Goal: Navigation & Orientation: Find specific page/section

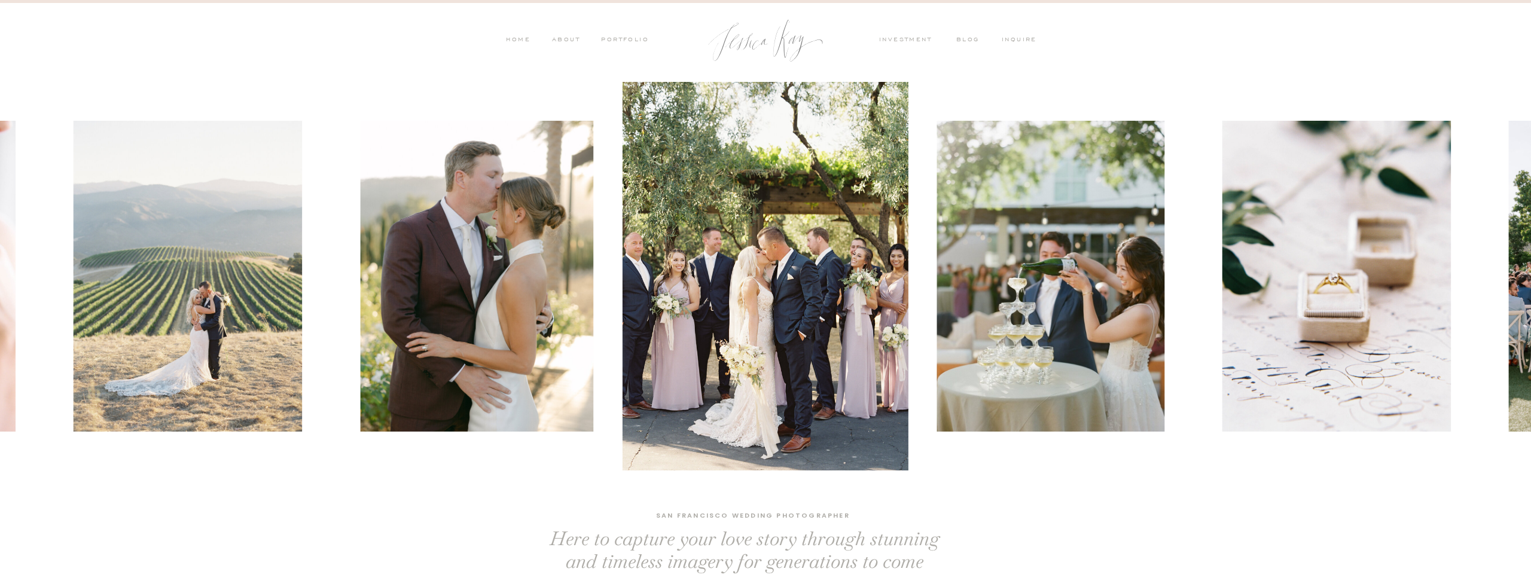
click at [625, 45] on nav "PORTFOLIO" at bounding box center [624, 40] width 50 height 11
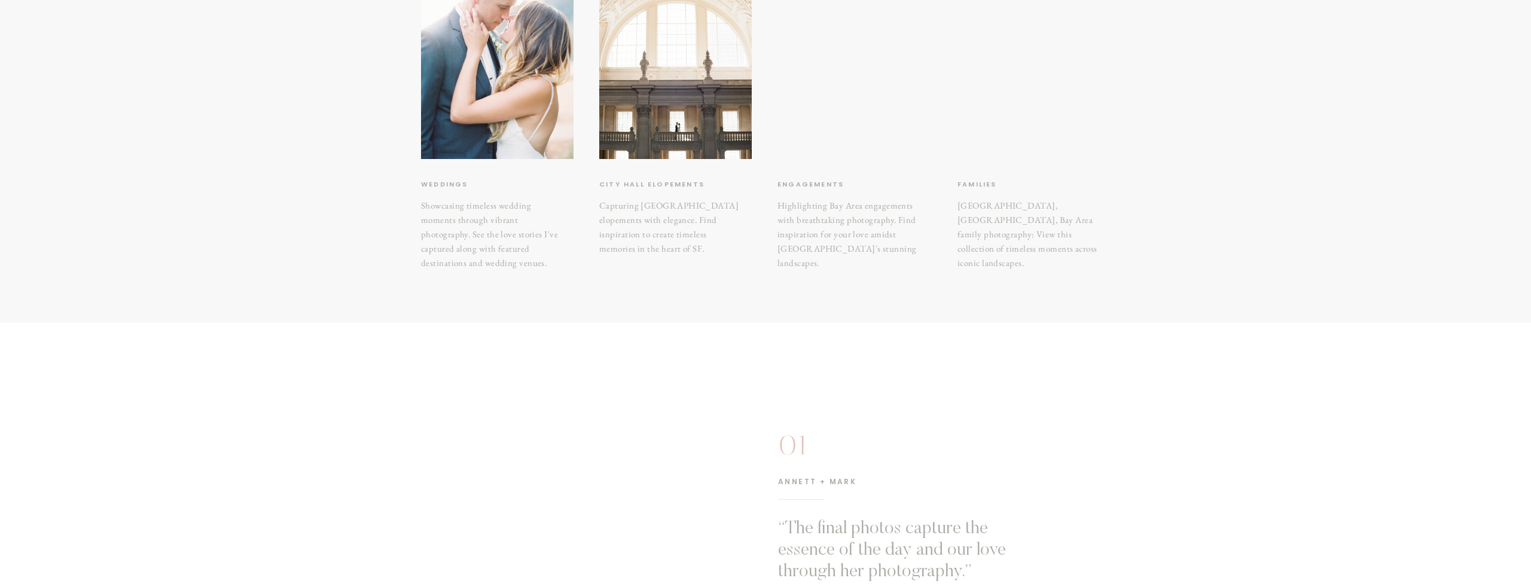
scroll to position [275, 0]
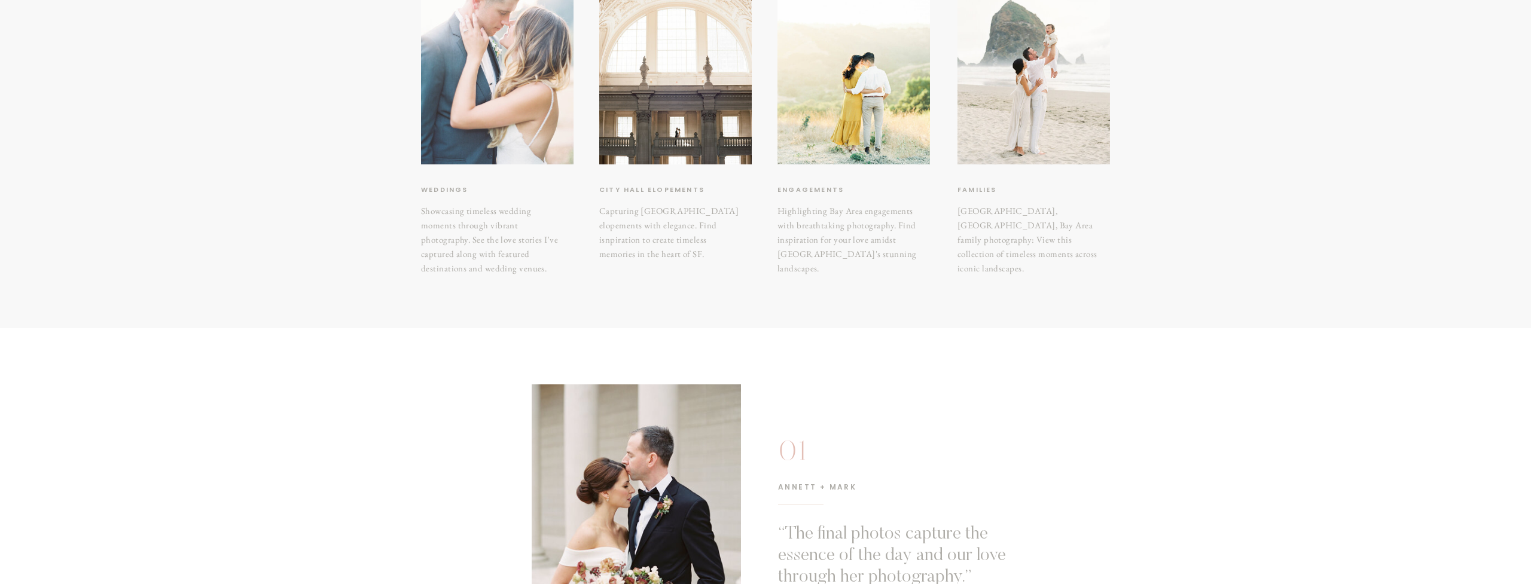
click at [472, 107] on div at bounding box center [497, 62] width 153 height 203
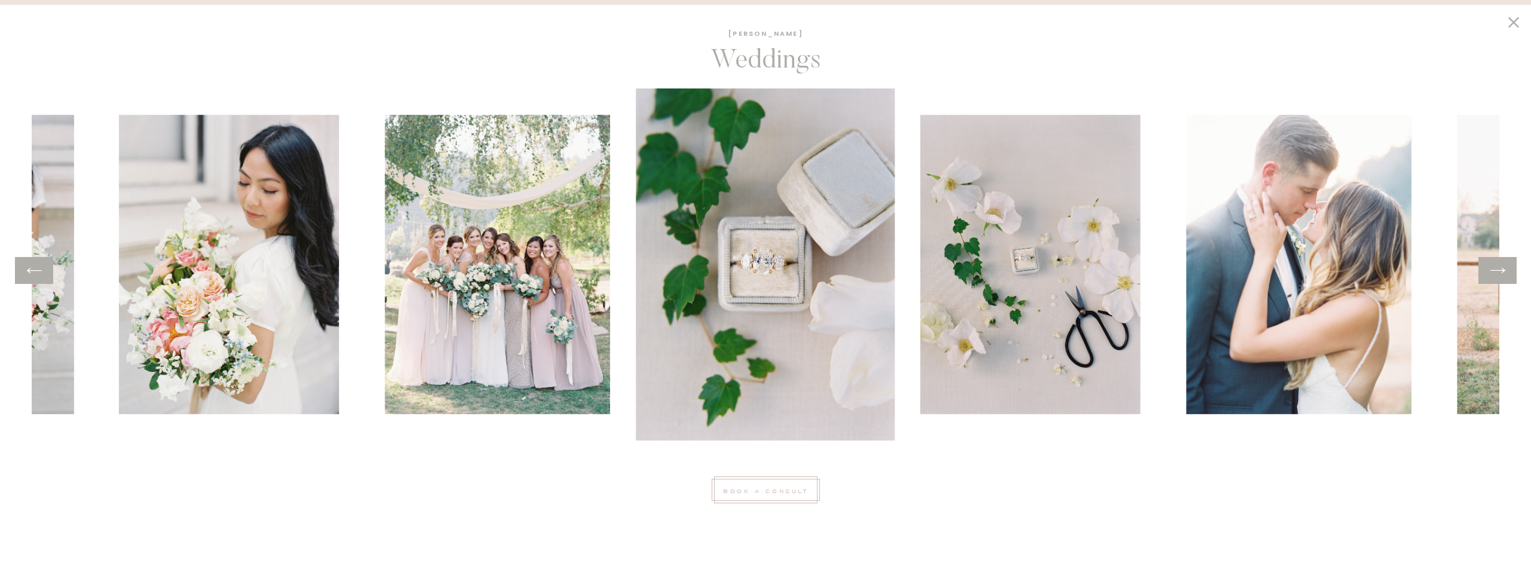
click at [1495, 273] on icon at bounding box center [1497, 270] width 17 height 19
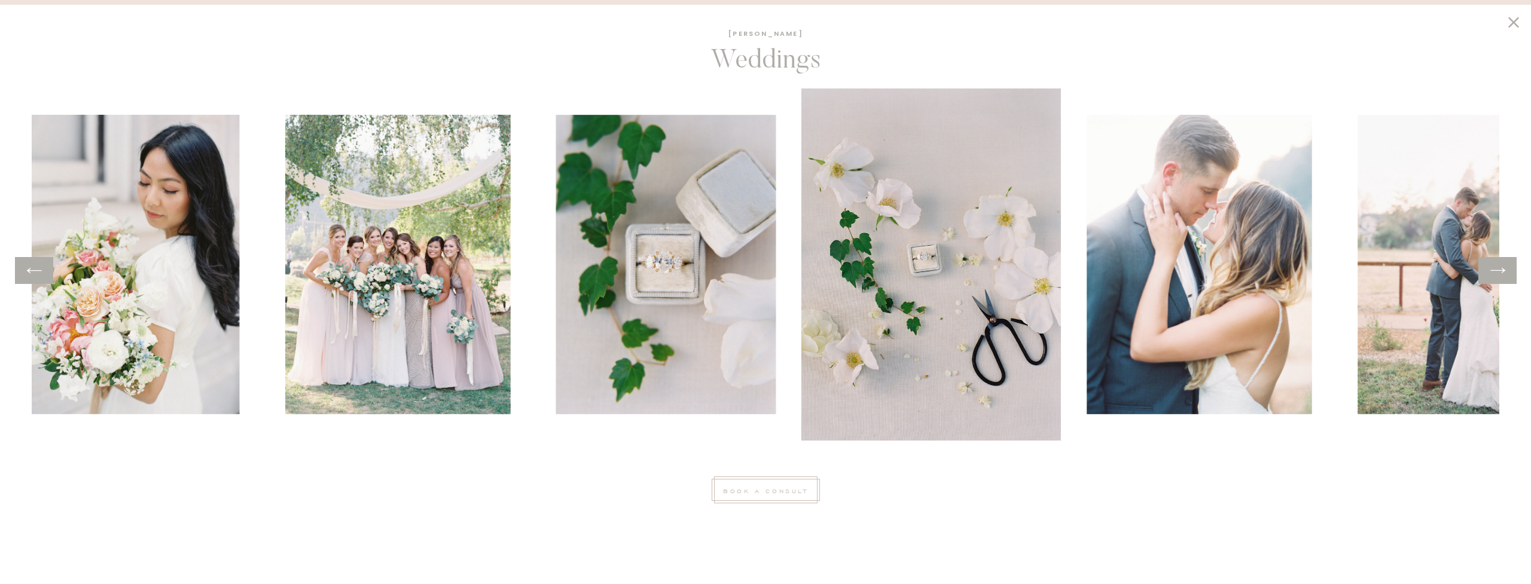
click at [1495, 273] on icon at bounding box center [1497, 270] width 17 height 19
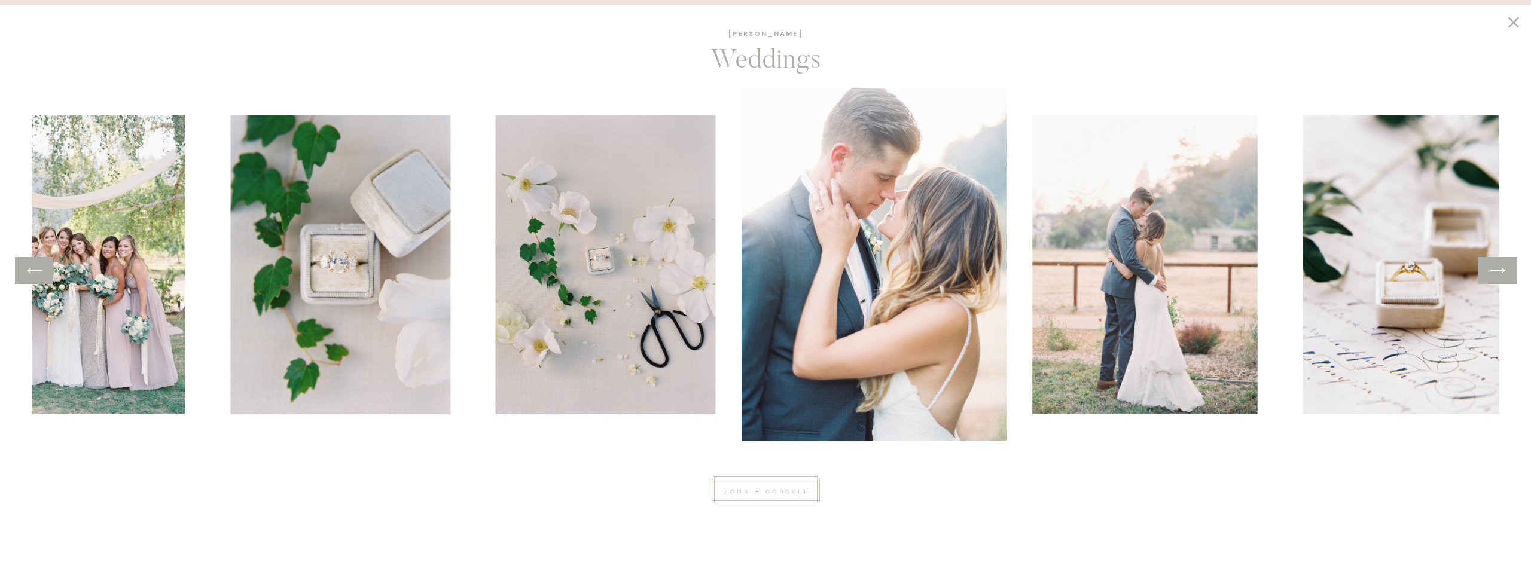
click at [1495, 273] on icon at bounding box center [1497, 270] width 17 height 19
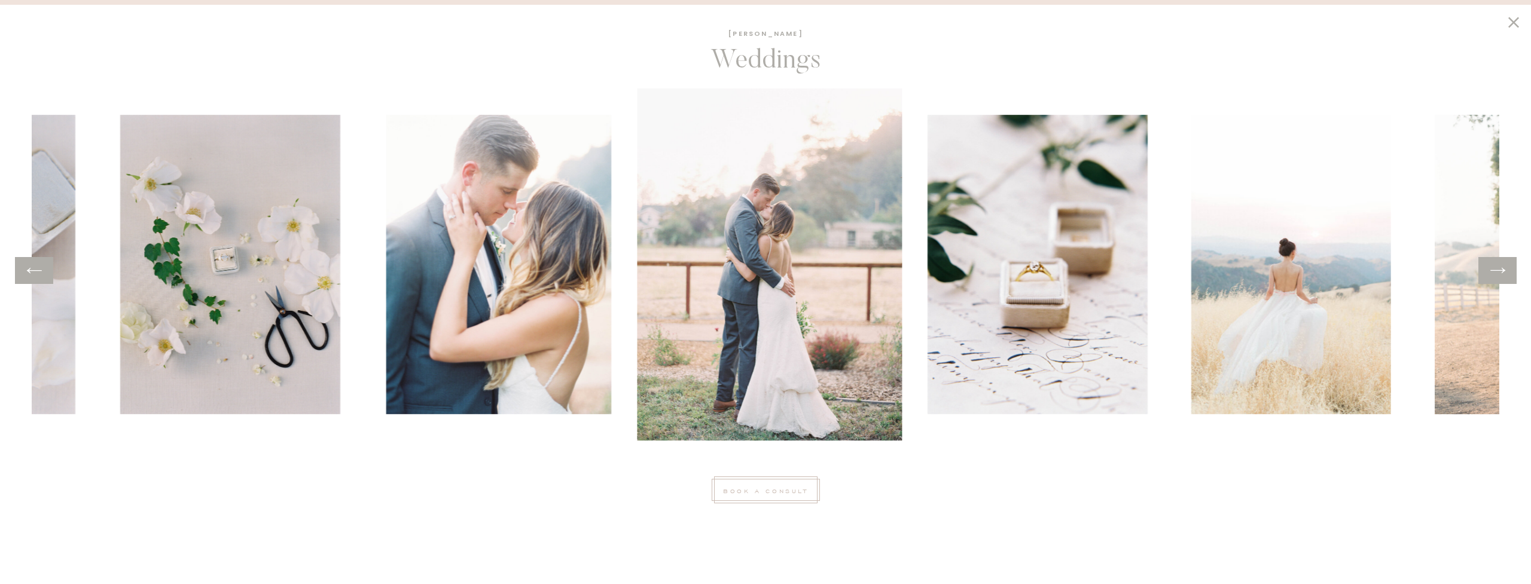
click at [1495, 273] on icon at bounding box center [1497, 270] width 17 height 19
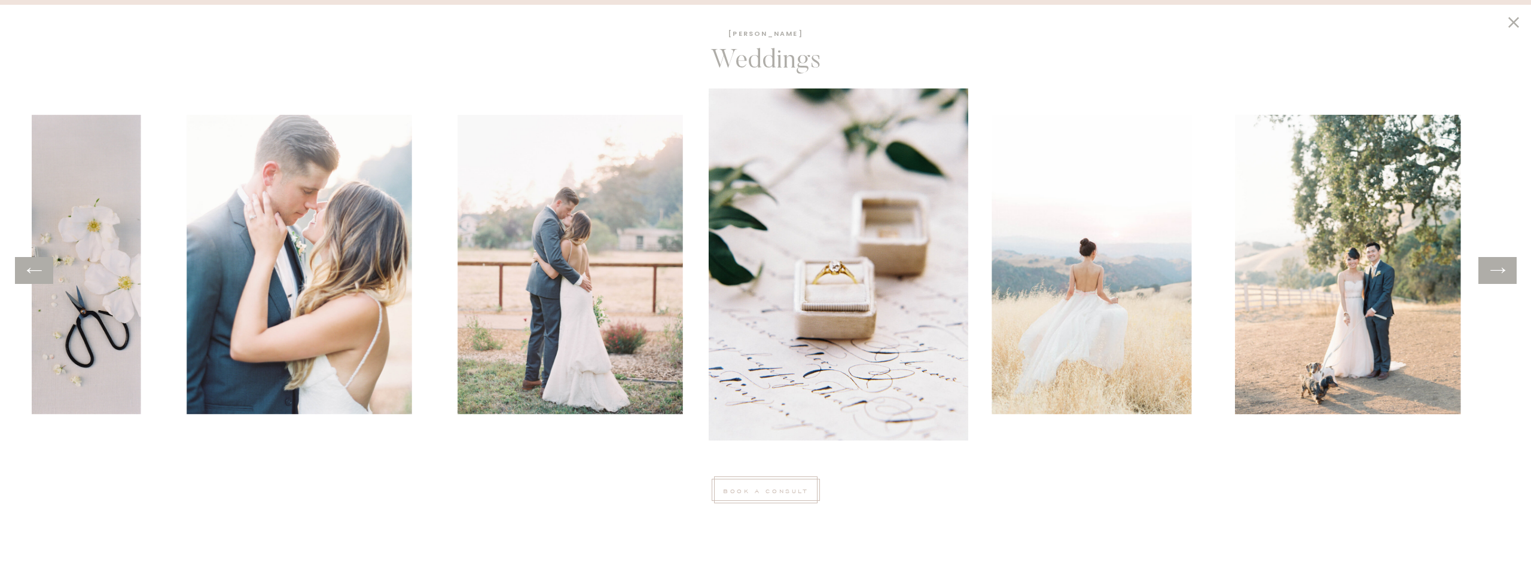
click at [1495, 273] on icon at bounding box center [1497, 270] width 17 height 19
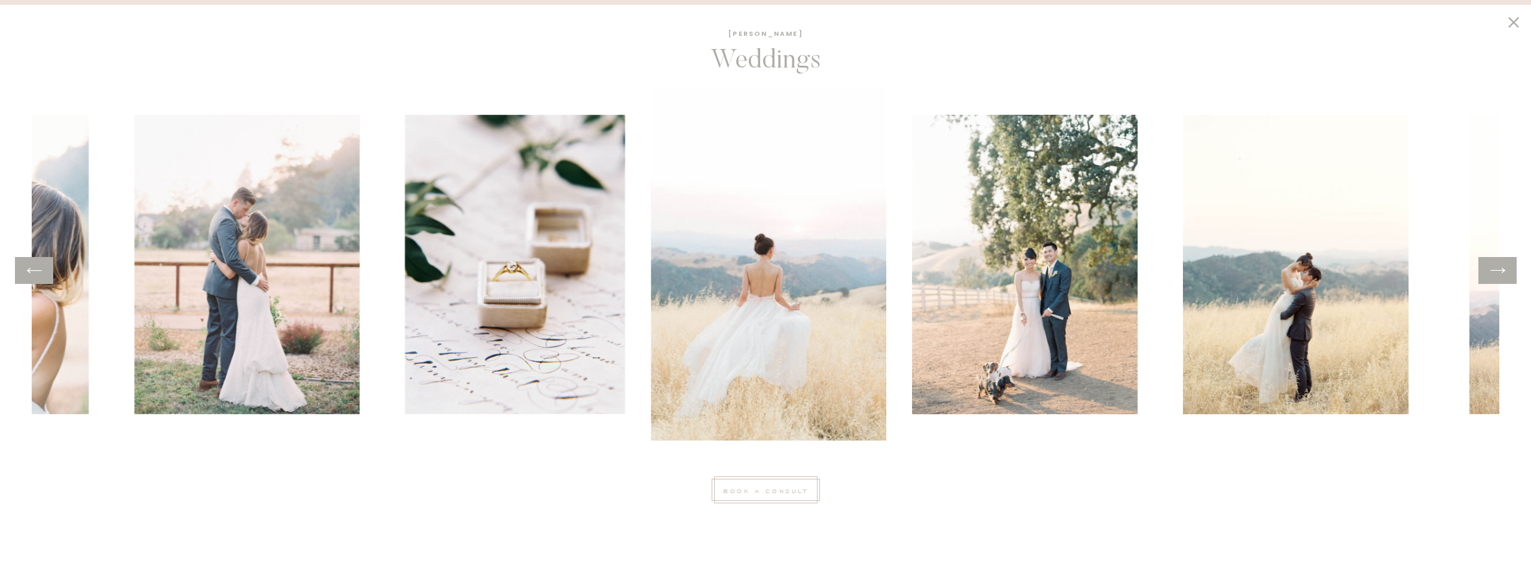
click at [1495, 273] on icon at bounding box center [1497, 270] width 17 height 19
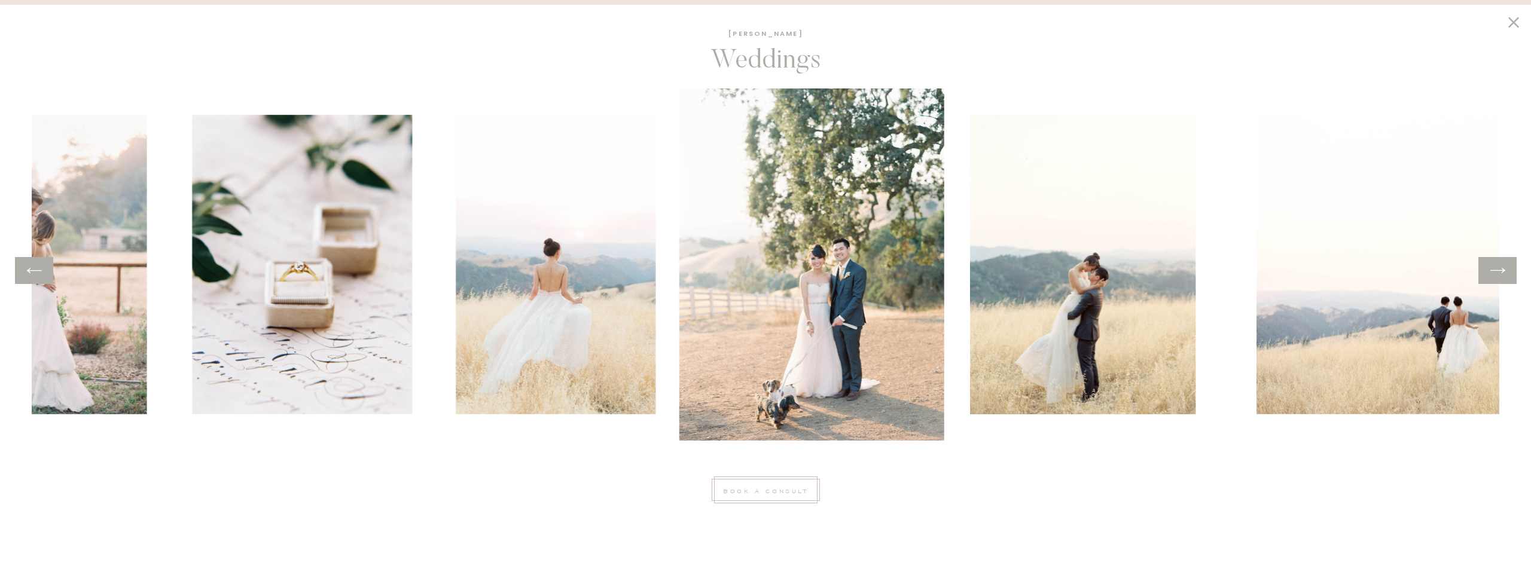
click at [1495, 273] on icon at bounding box center [1497, 270] width 17 height 19
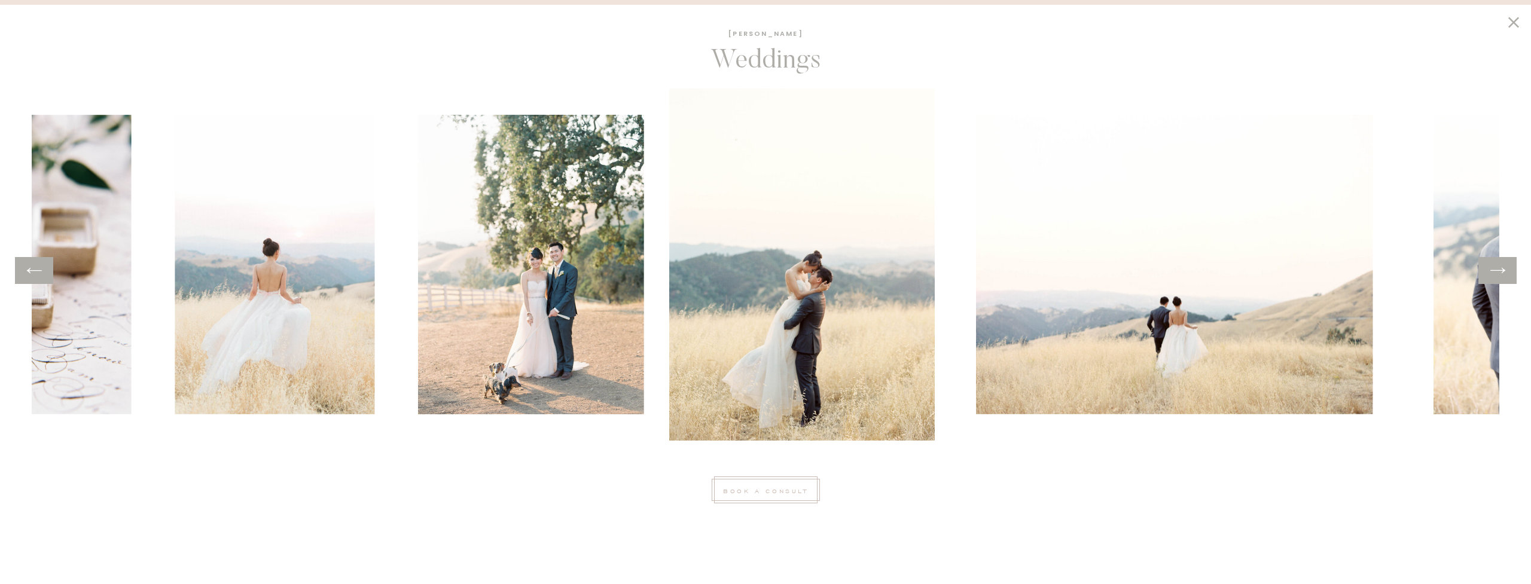
click at [1495, 273] on icon at bounding box center [1497, 270] width 17 height 19
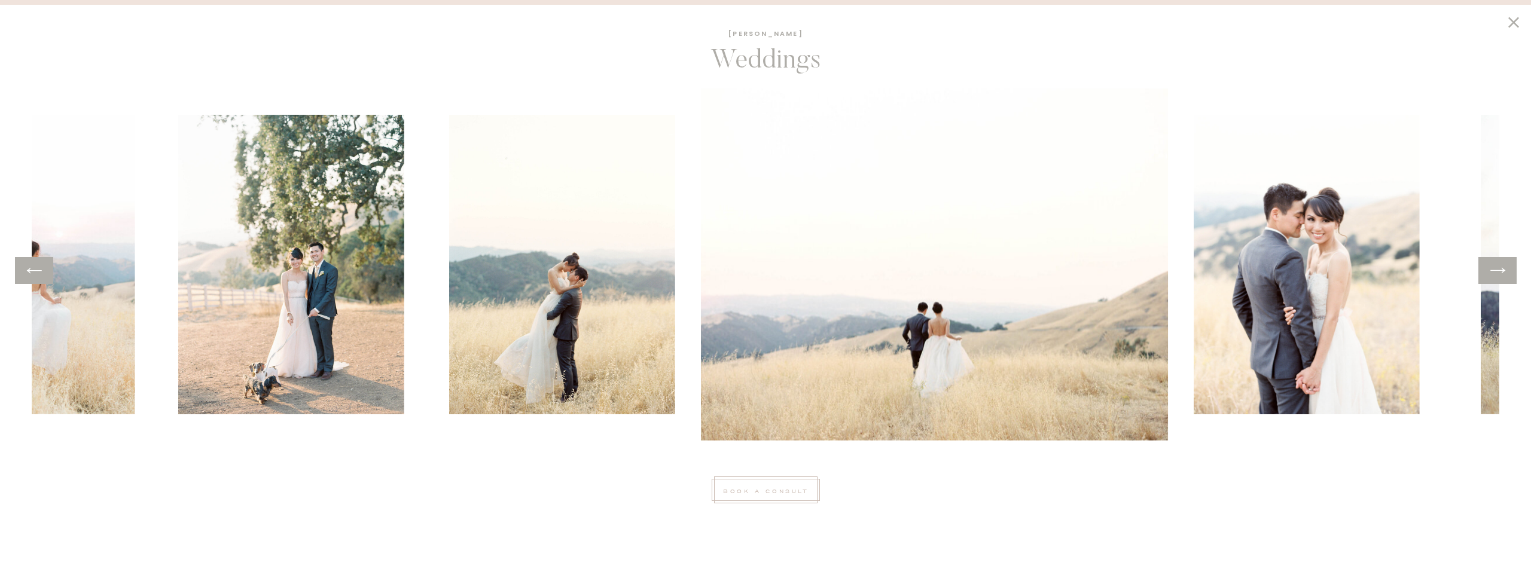
click at [1495, 273] on icon at bounding box center [1497, 270] width 17 height 19
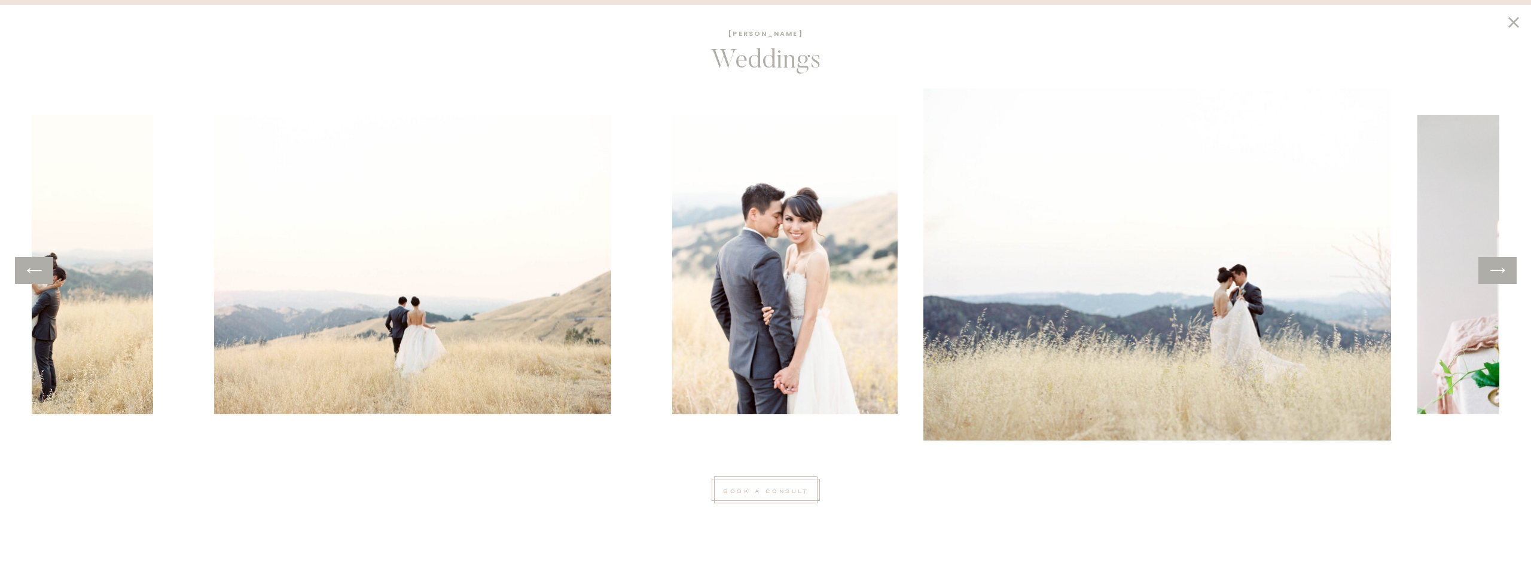
click at [1495, 273] on icon at bounding box center [1497, 270] width 17 height 19
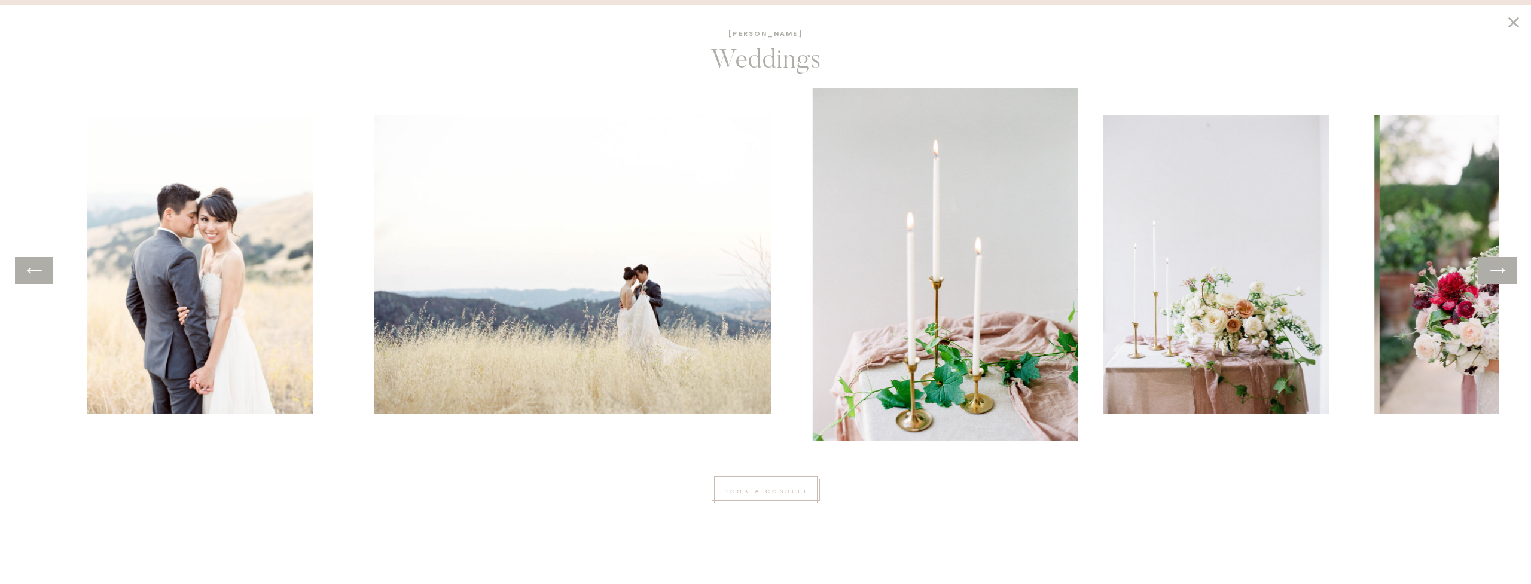
click at [1495, 273] on icon at bounding box center [1497, 270] width 17 height 19
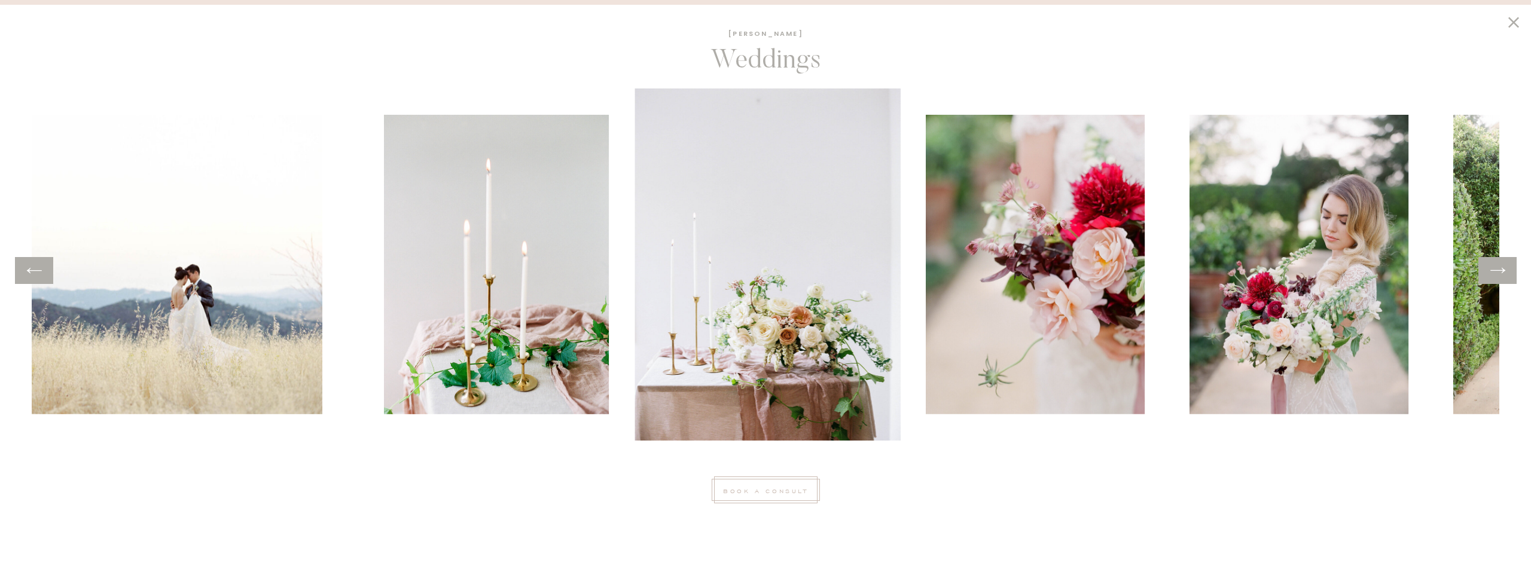
click at [1495, 273] on icon at bounding box center [1497, 270] width 17 height 19
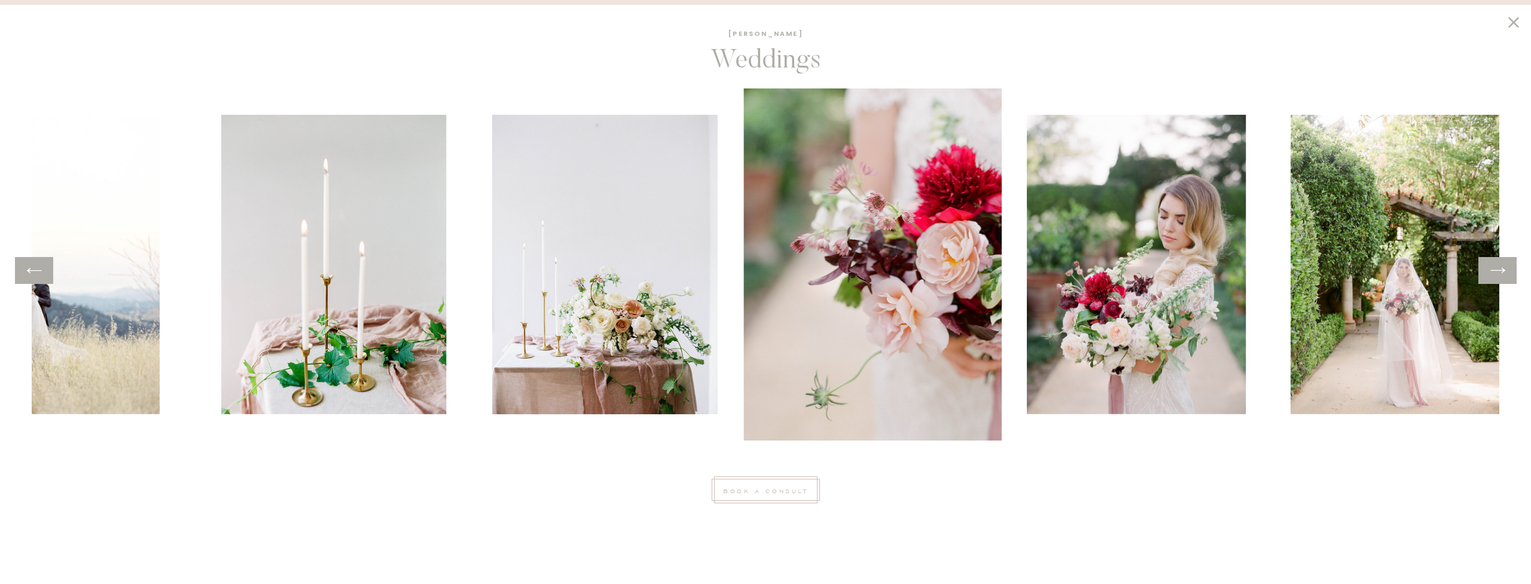
click at [1495, 273] on icon at bounding box center [1497, 270] width 17 height 19
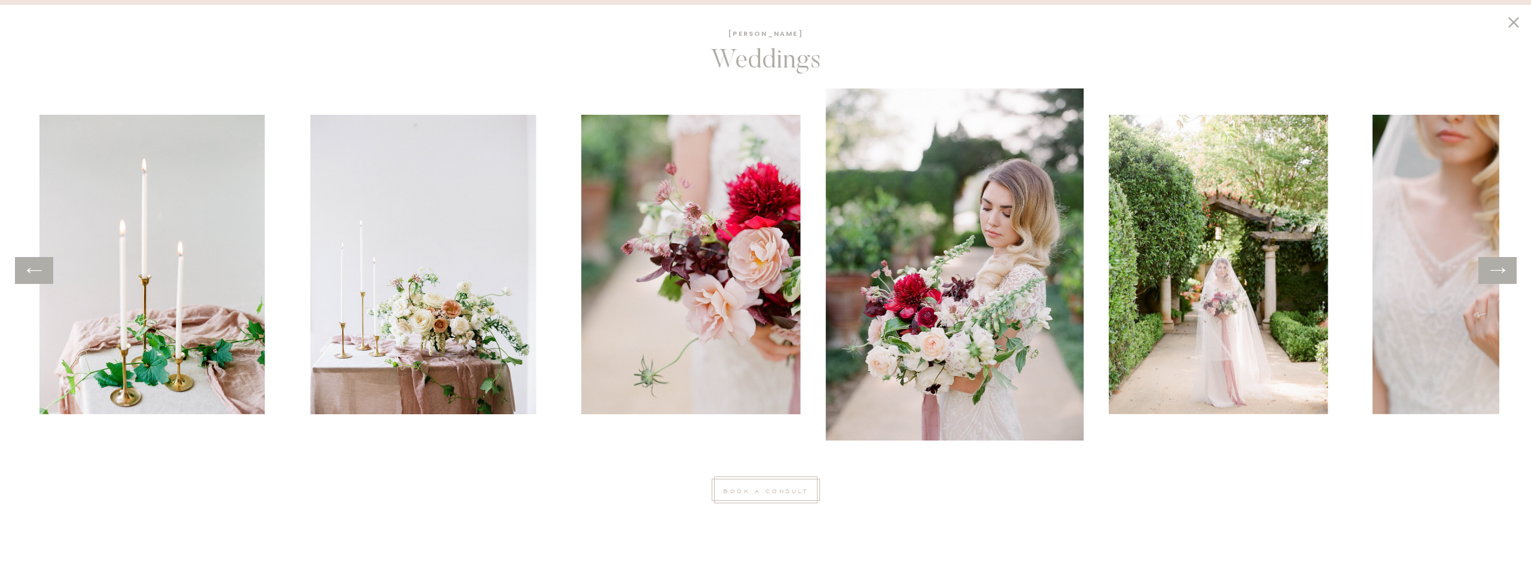
click at [1495, 273] on icon at bounding box center [1497, 270] width 17 height 19
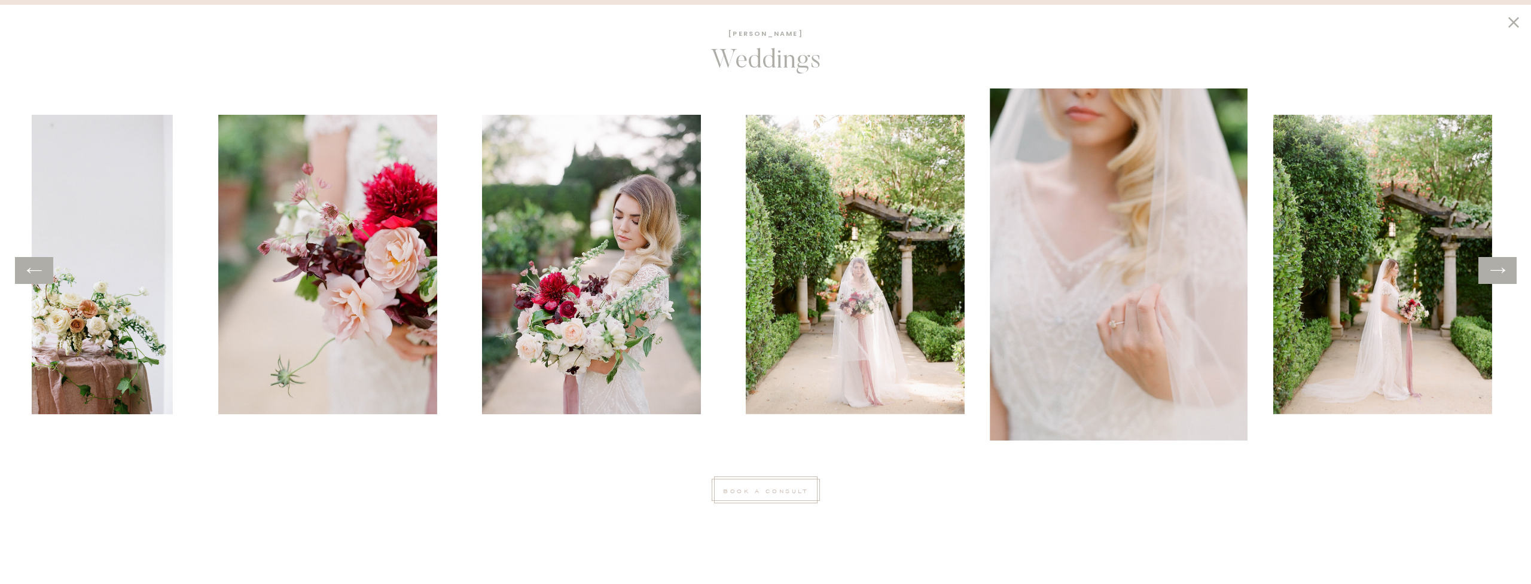
click at [1495, 273] on icon at bounding box center [1497, 270] width 17 height 19
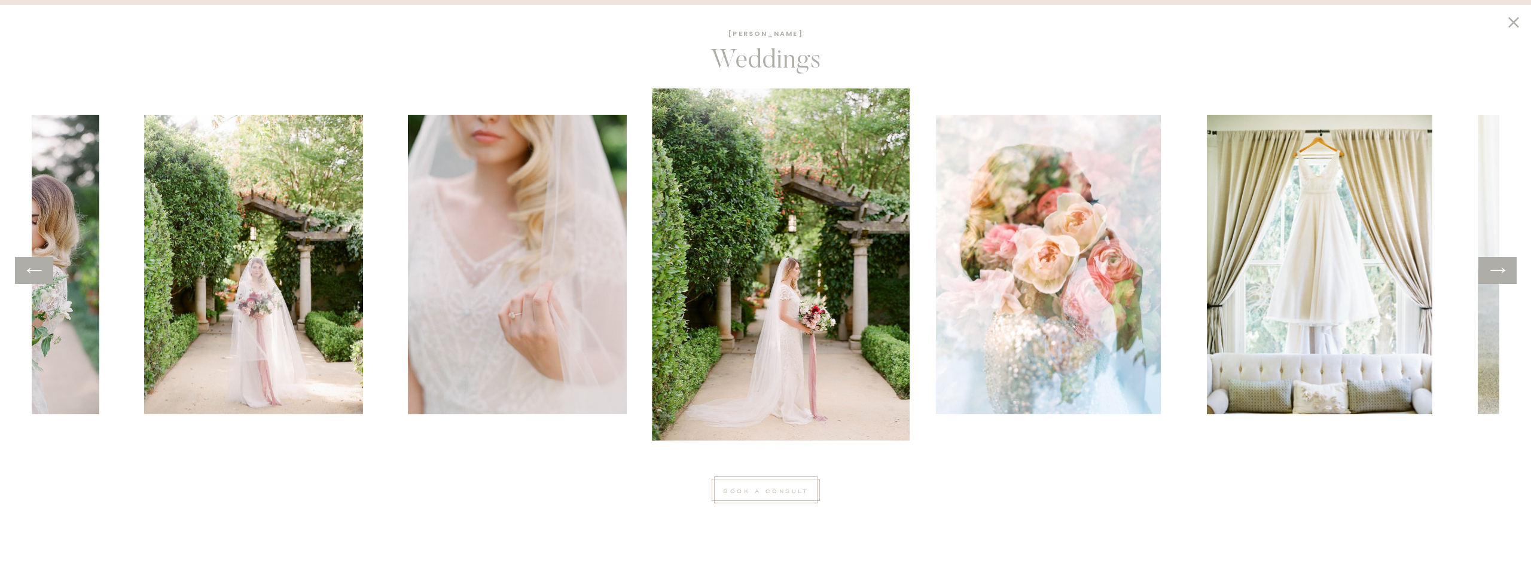
click at [1495, 273] on icon at bounding box center [1497, 270] width 17 height 19
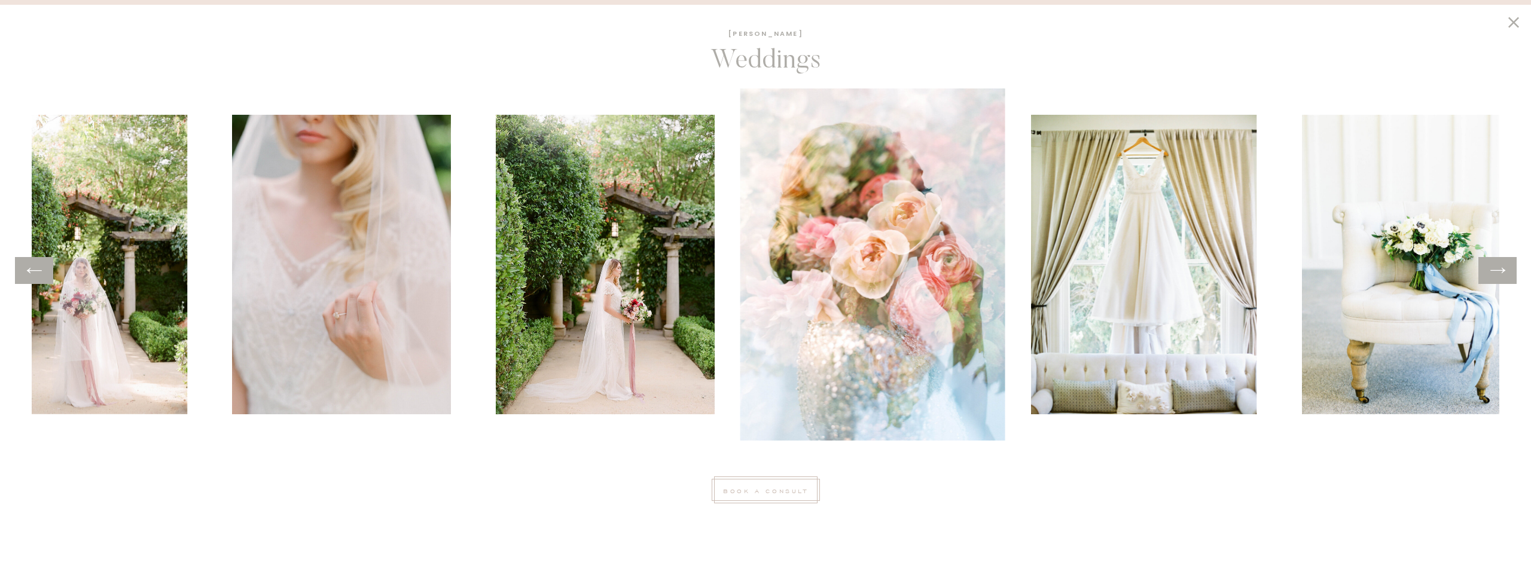
click at [1495, 273] on icon at bounding box center [1497, 270] width 17 height 19
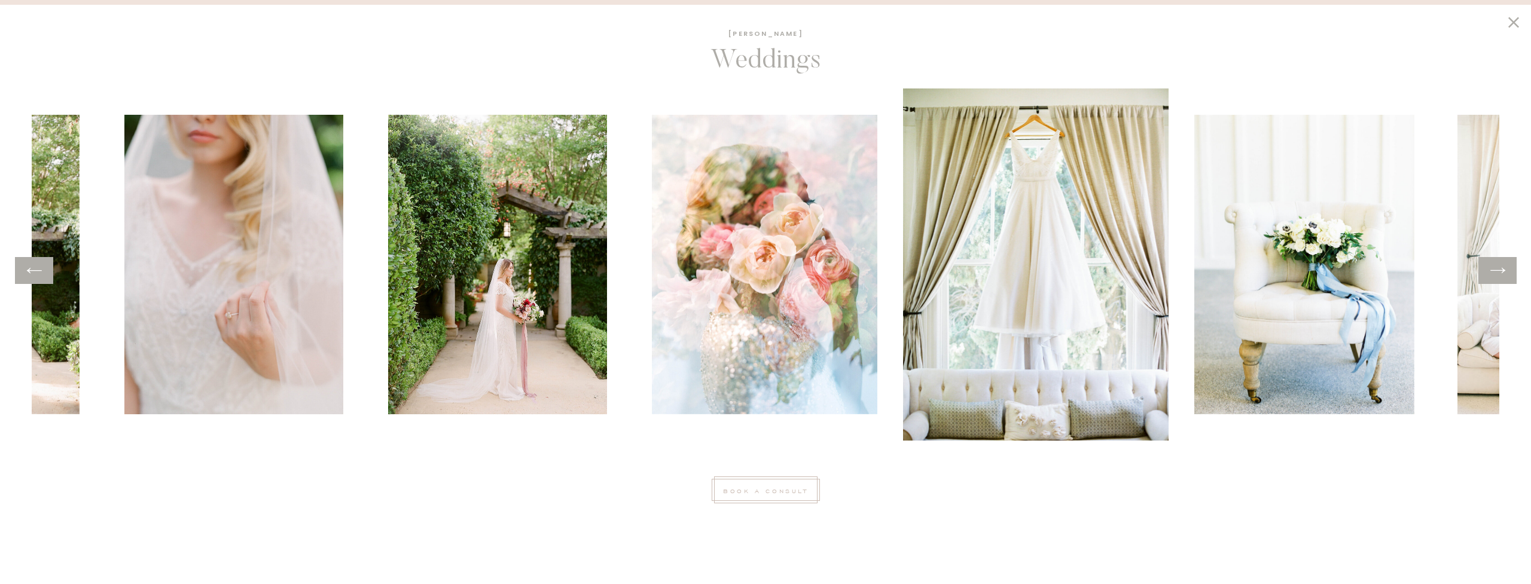
click at [1495, 273] on icon at bounding box center [1497, 270] width 17 height 19
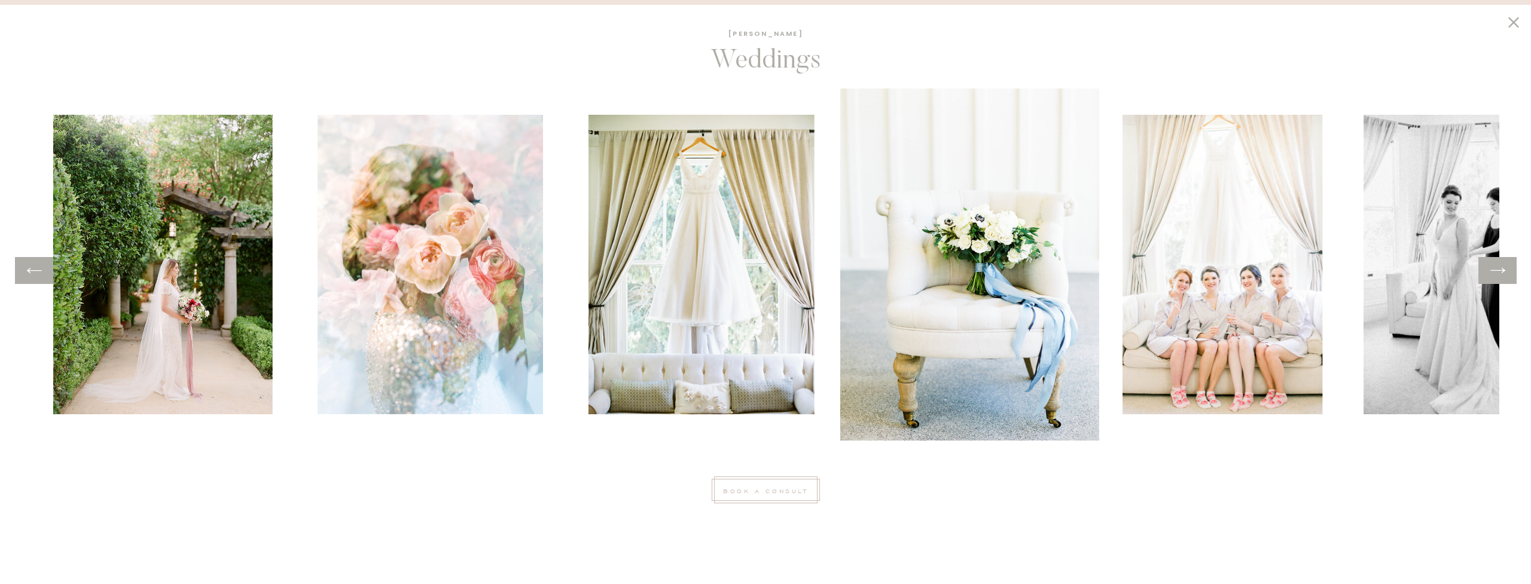
click at [1495, 273] on icon at bounding box center [1497, 270] width 17 height 19
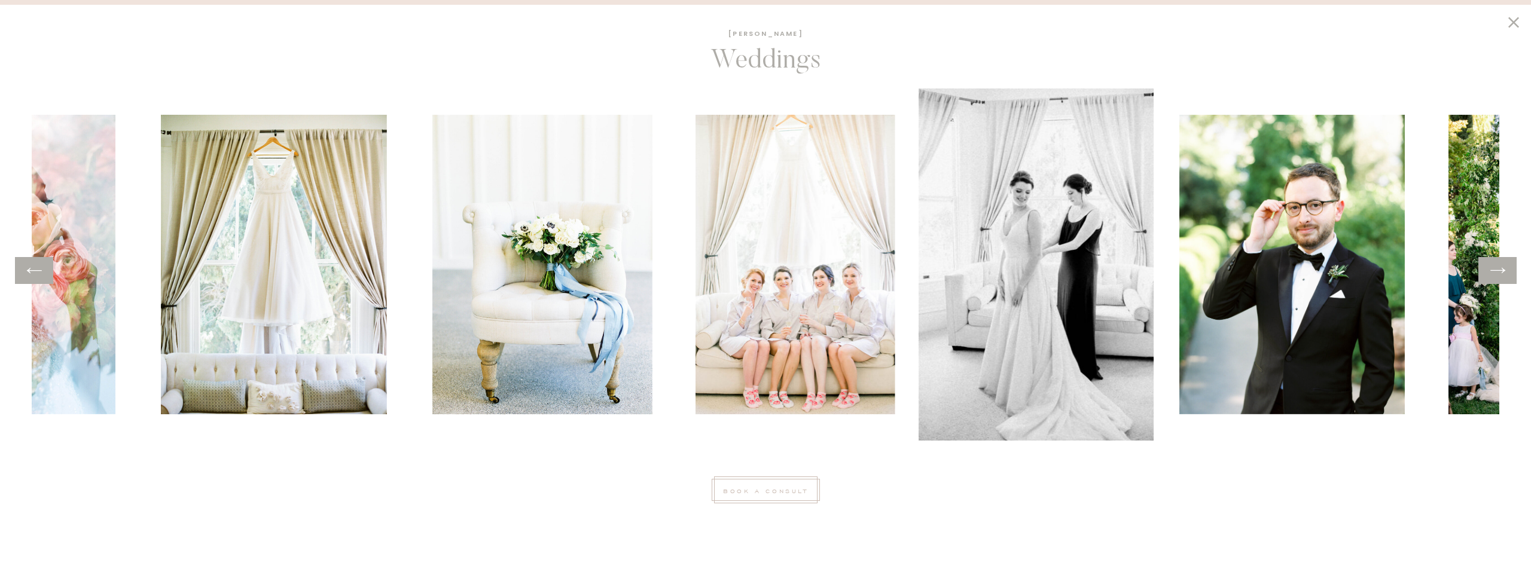
click at [1495, 273] on icon at bounding box center [1497, 270] width 17 height 19
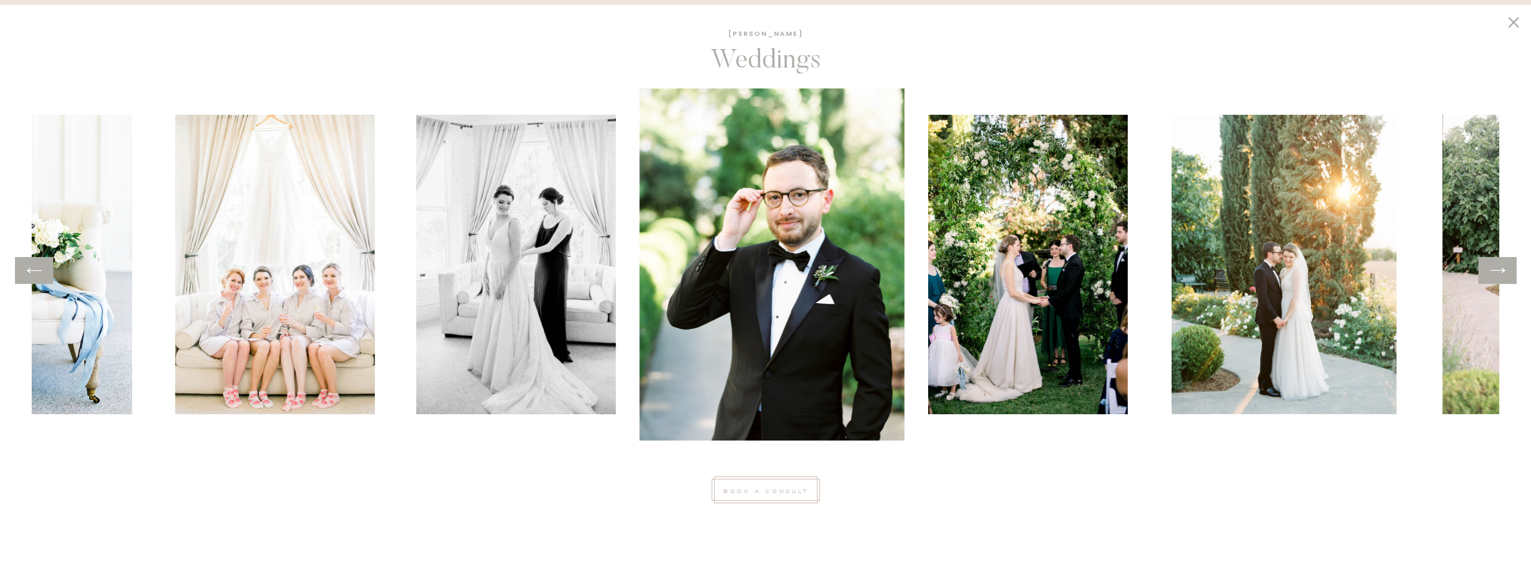
click at [1495, 273] on icon at bounding box center [1497, 270] width 17 height 19
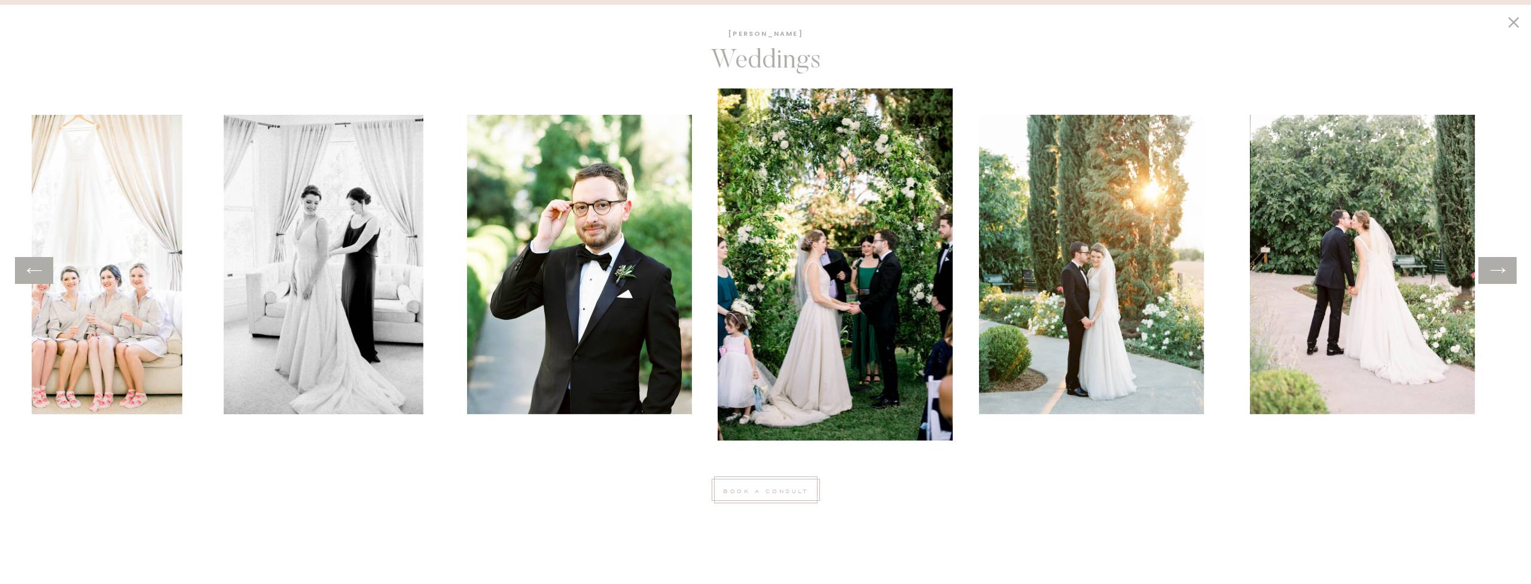
click at [1495, 273] on icon at bounding box center [1497, 270] width 17 height 19
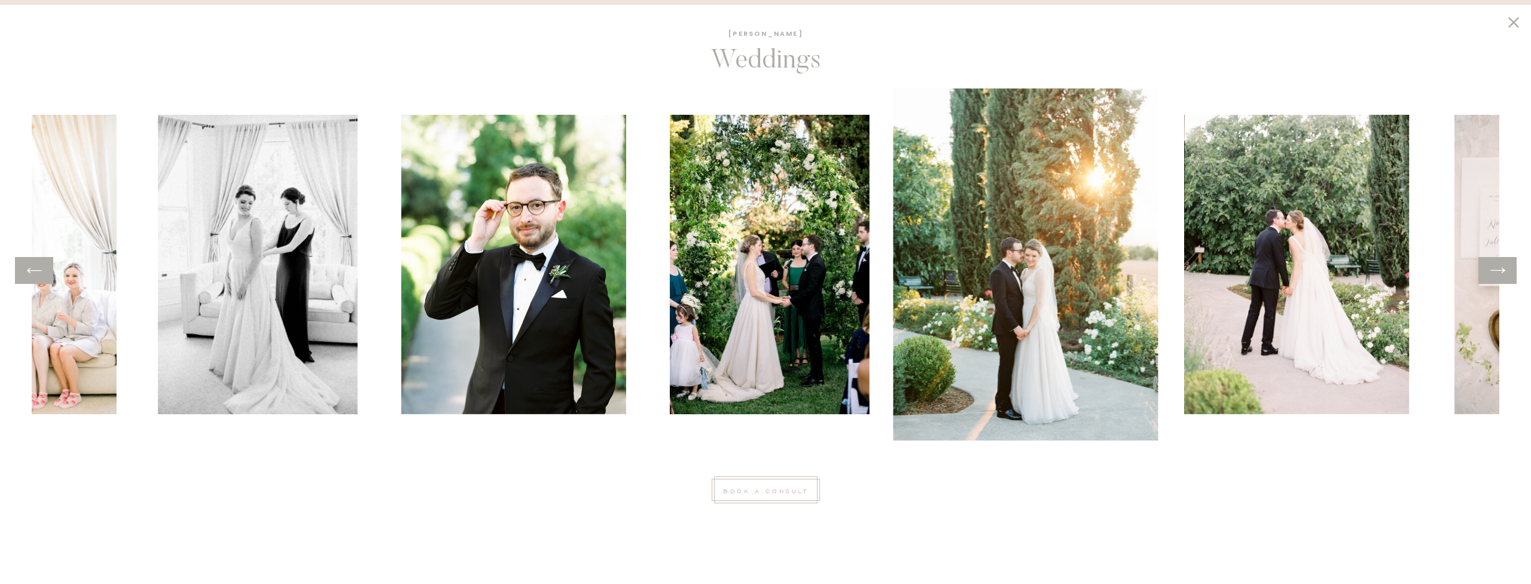
click at [1495, 273] on icon at bounding box center [1497, 270] width 17 height 19
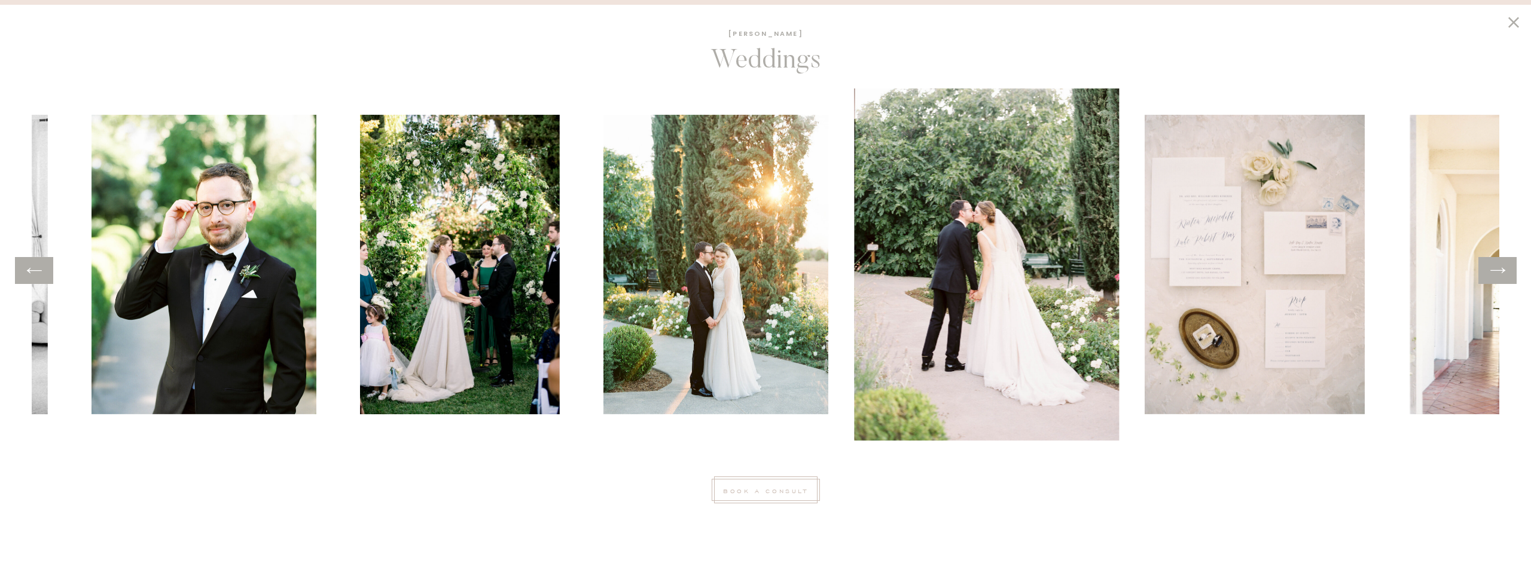
click at [1495, 273] on icon at bounding box center [1497, 270] width 17 height 19
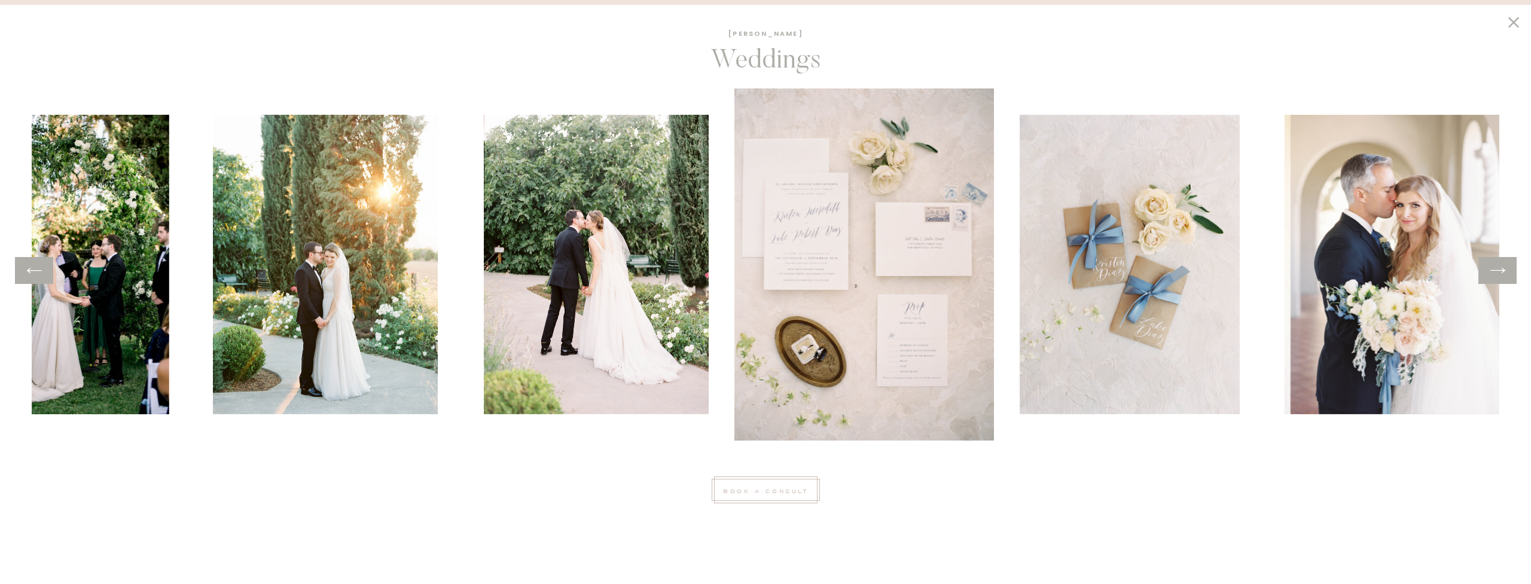
click at [1495, 273] on icon at bounding box center [1497, 270] width 17 height 19
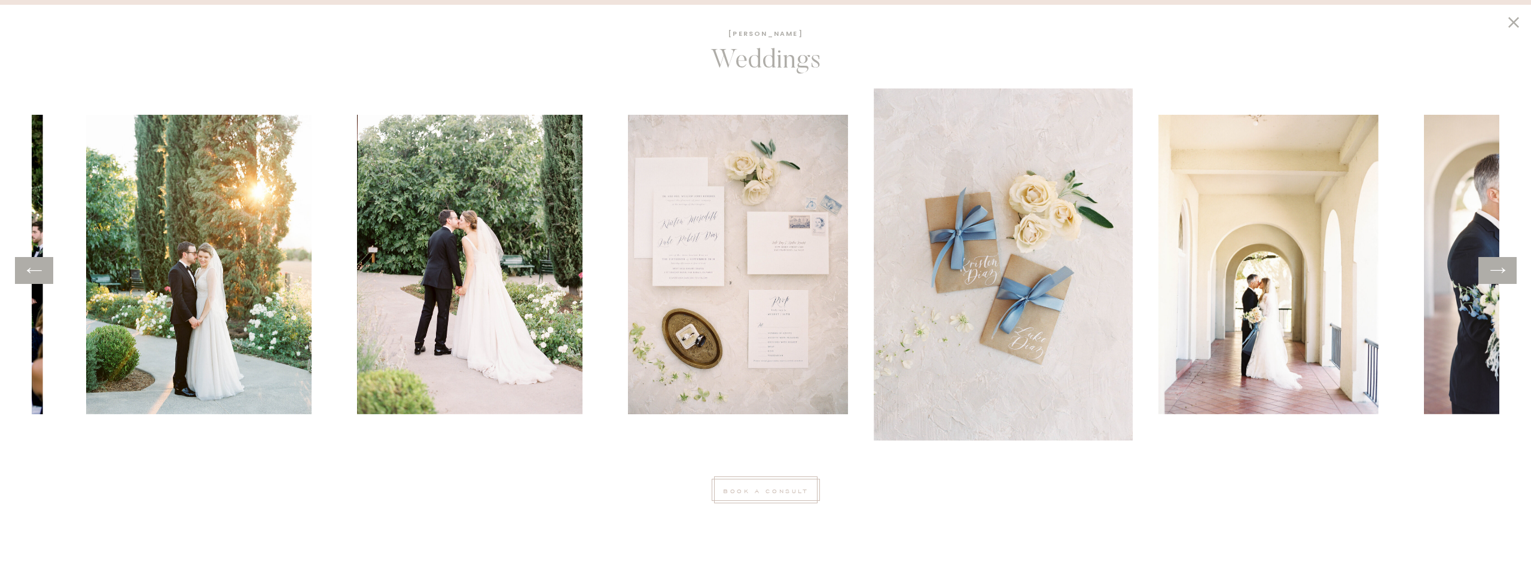
click at [1495, 273] on icon at bounding box center [1497, 270] width 17 height 19
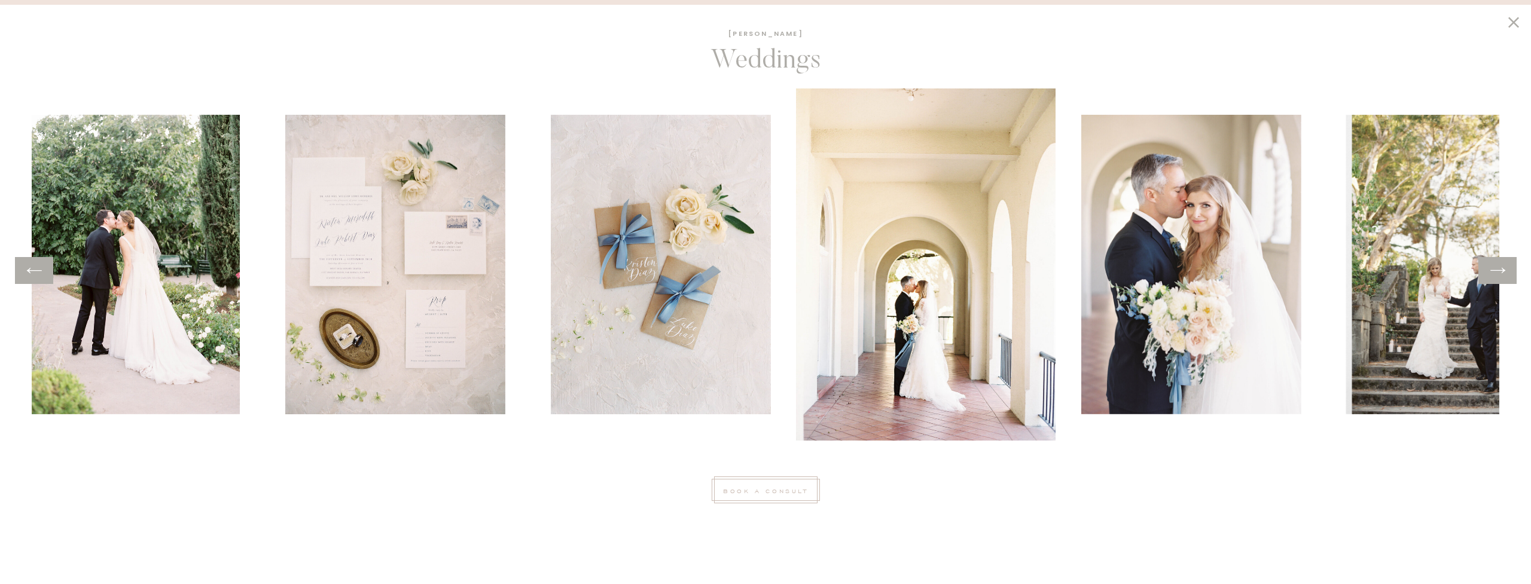
click at [1495, 273] on icon at bounding box center [1497, 270] width 17 height 19
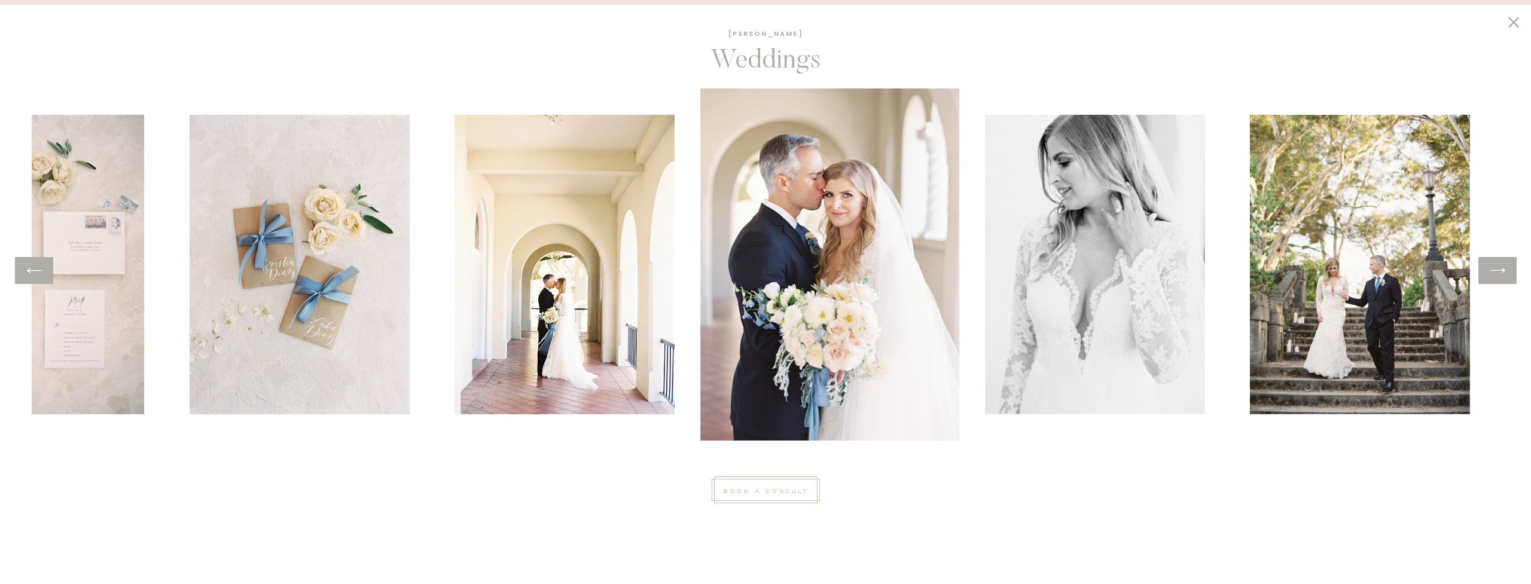
click at [1495, 273] on icon at bounding box center [1497, 270] width 17 height 19
